Goal: Task Accomplishment & Management: Manage account settings

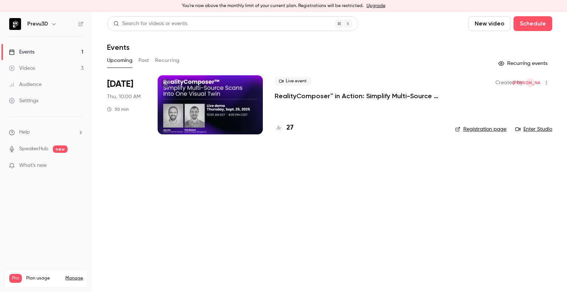
click at [52, 25] on icon "button" at bounding box center [53, 24] width 3 height 2
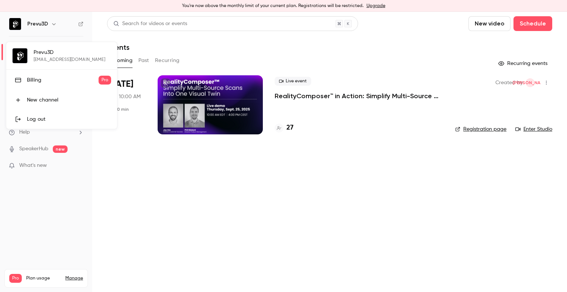
click at [123, 192] on div at bounding box center [283, 146] width 567 height 292
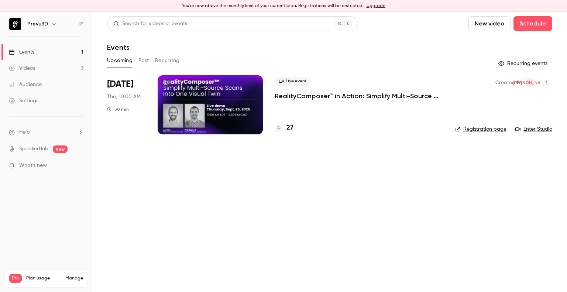
click at [35, 103] on div "Settings" at bounding box center [24, 100] width 30 height 7
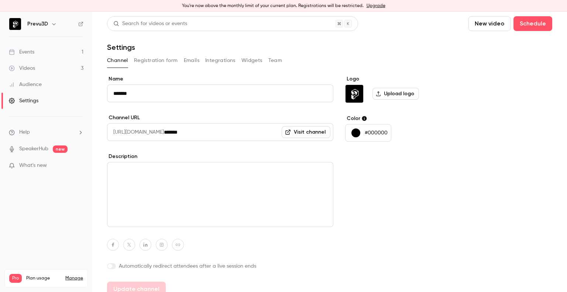
click at [269, 59] on button "Team" at bounding box center [276, 61] width 14 height 12
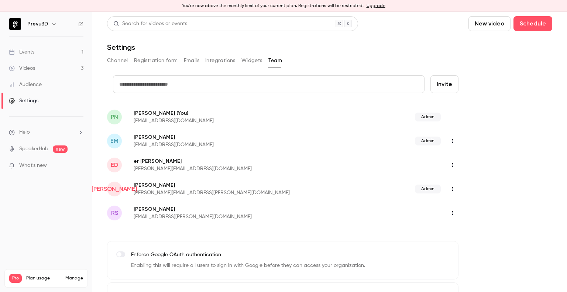
click at [454, 214] on icon "button" at bounding box center [453, 213] width 6 height 5
click at [464, 232] on div at bounding box center [459, 232] width 12 height 6
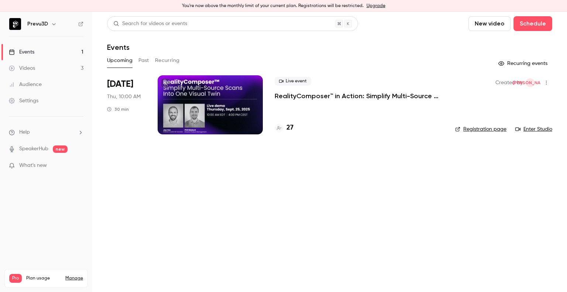
click at [35, 95] on link "Settings" at bounding box center [46, 101] width 92 height 16
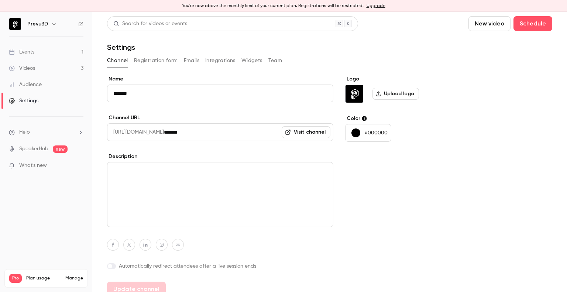
click at [277, 59] on button "Team" at bounding box center [276, 61] width 14 height 12
